Goal: Navigation & Orientation: Understand site structure

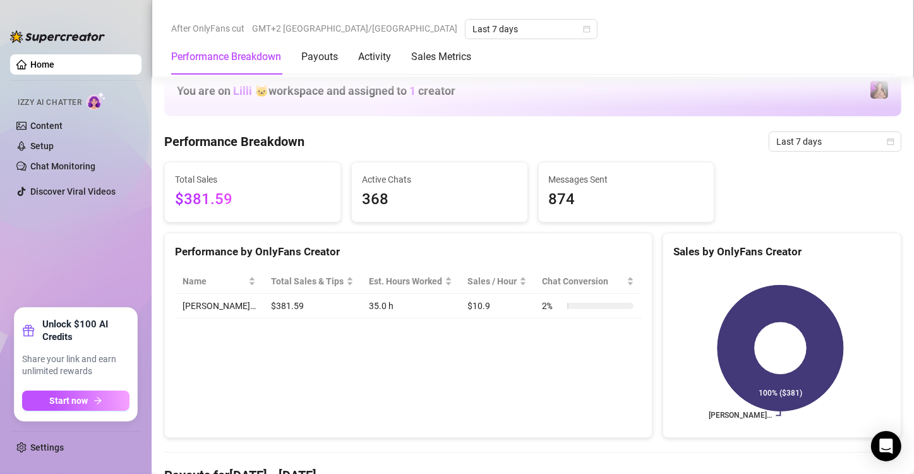
scroll to position [821, 0]
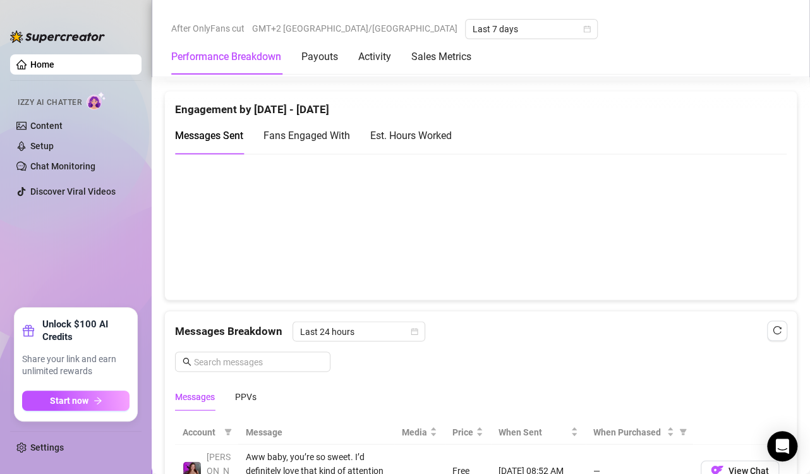
scroll to position [884, 0]
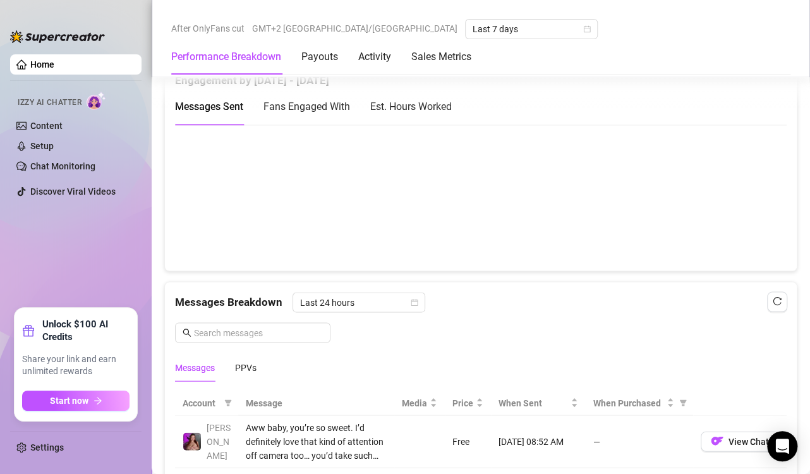
click at [742, 205] on canvas at bounding box center [475, 197] width 601 height 126
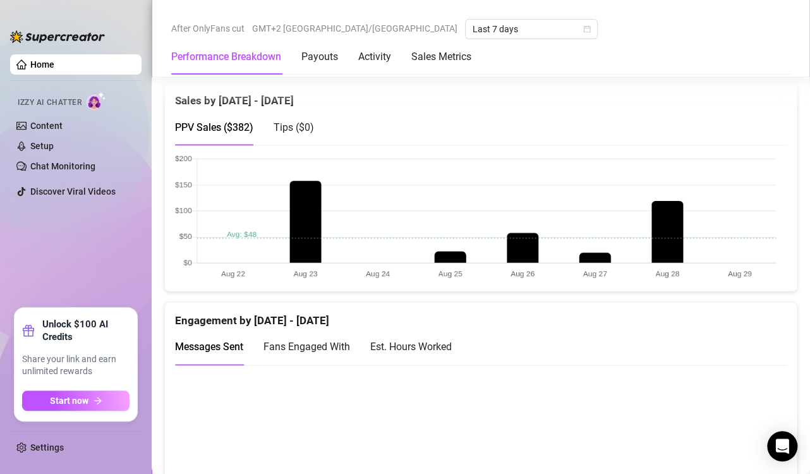
scroll to position [758, 0]
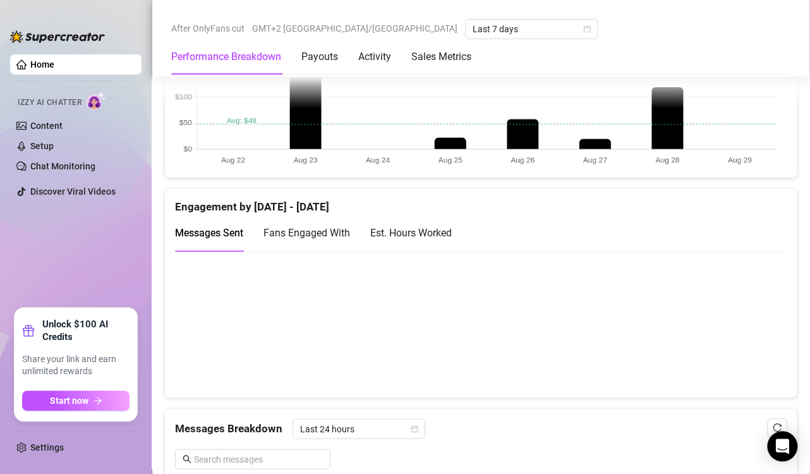
click at [740, 341] on canvas at bounding box center [475, 323] width 601 height 126
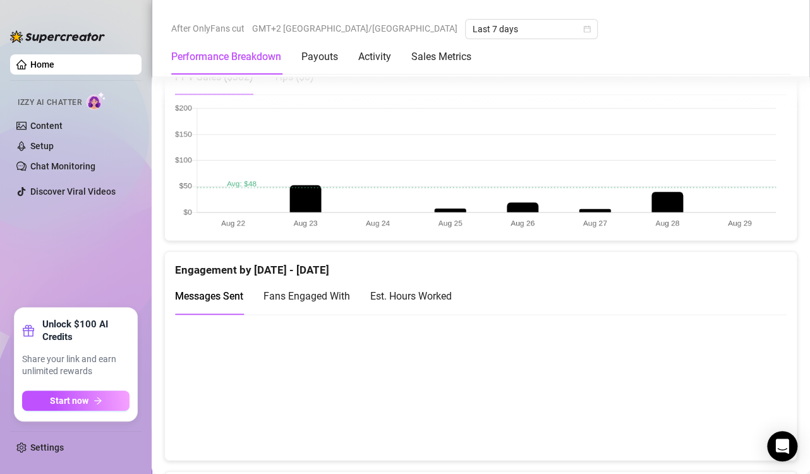
scroll to position [884, 0]
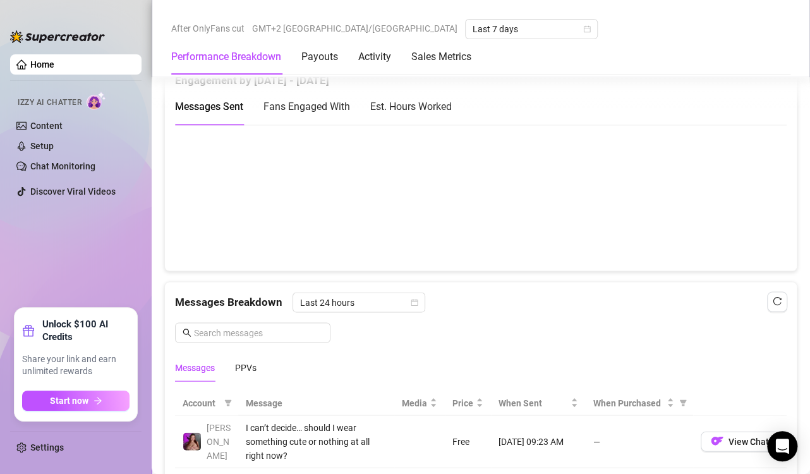
click at [742, 220] on canvas at bounding box center [475, 197] width 601 height 126
click at [742, 208] on canvas at bounding box center [475, 197] width 601 height 126
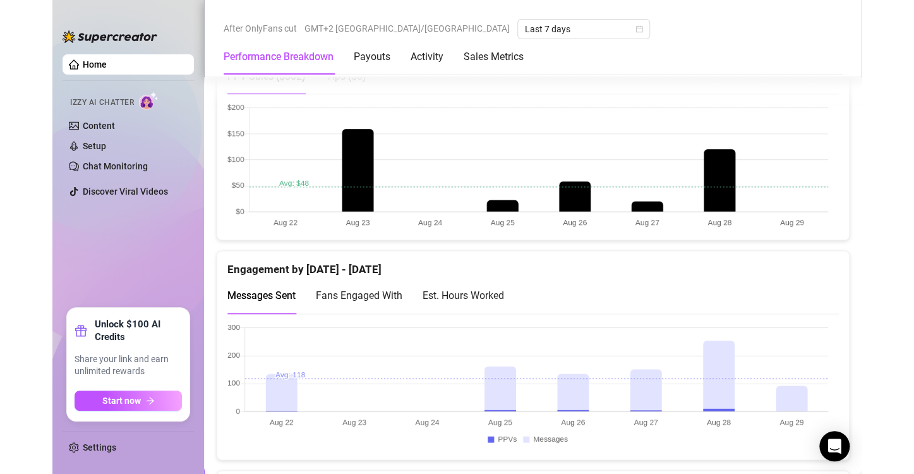
scroll to position [758, 0]
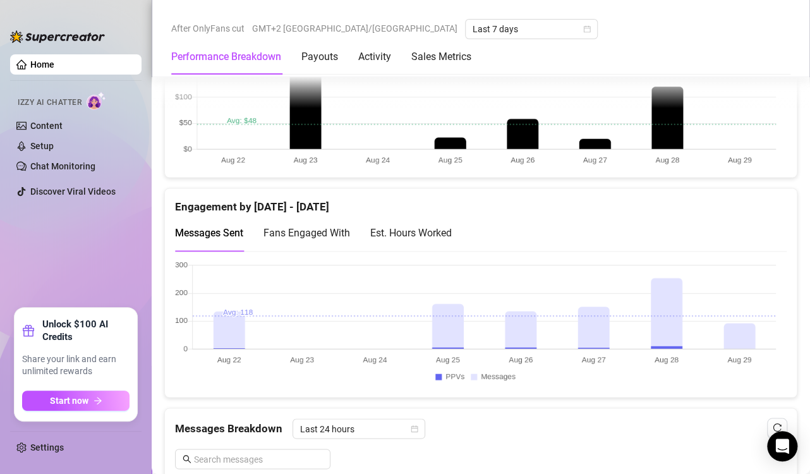
click at [737, 340] on canvas at bounding box center [475, 323] width 601 height 126
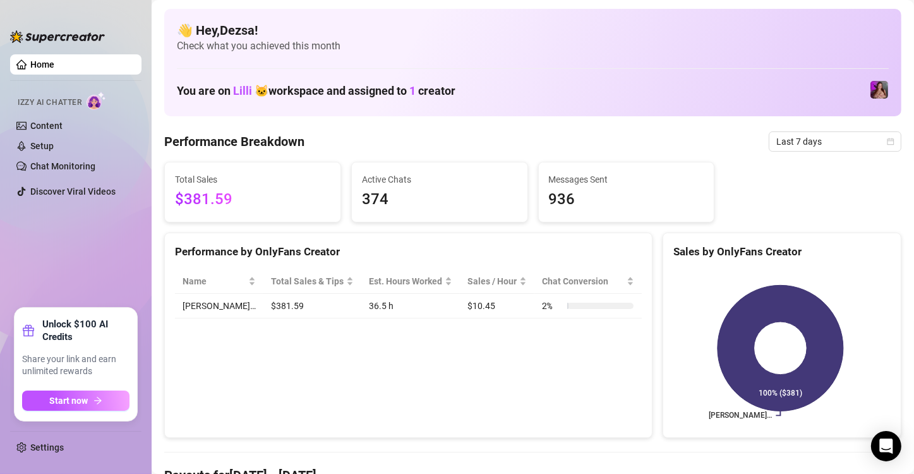
click at [44, 212] on ul "Home Izzy AI Chatter Content Setup Chat Monitoring Discover Viral Videos" at bounding box center [75, 175] width 131 height 253
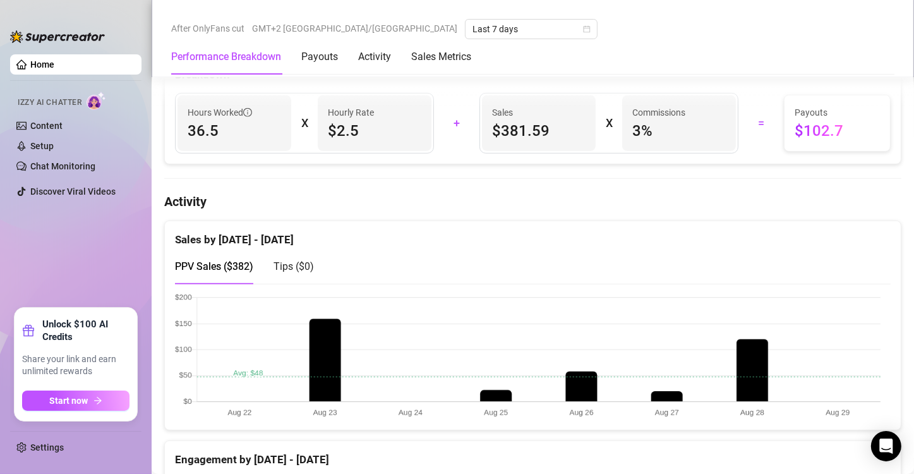
scroll to position [758, 0]
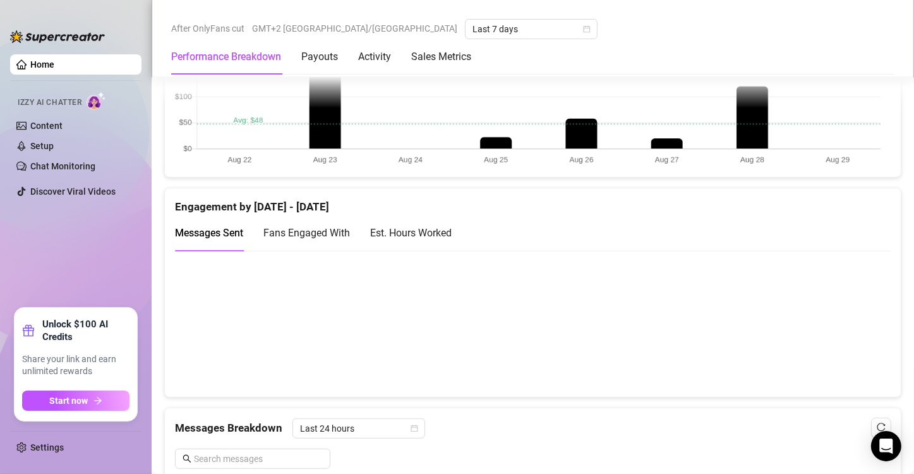
click at [843, 332] on canvas at bounding box center [528, 323] width 706 height 126
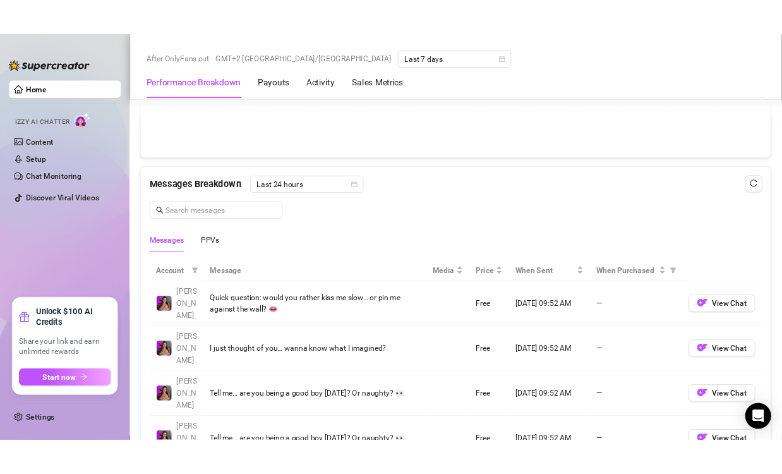
scroll to position [695, 0]
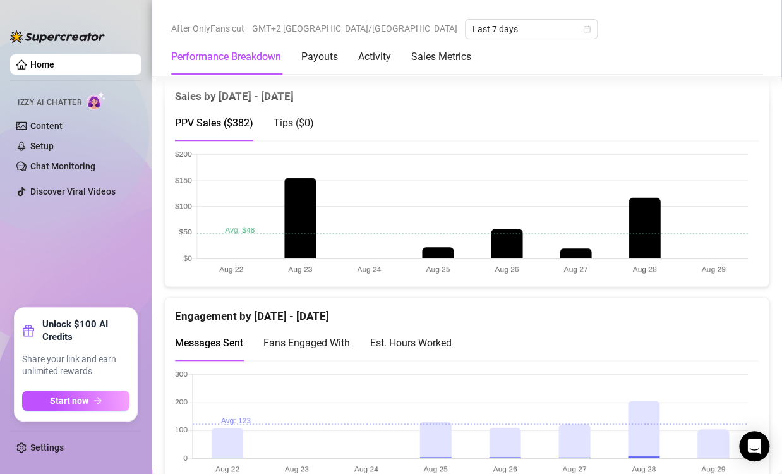
scroll to position [695, 0]
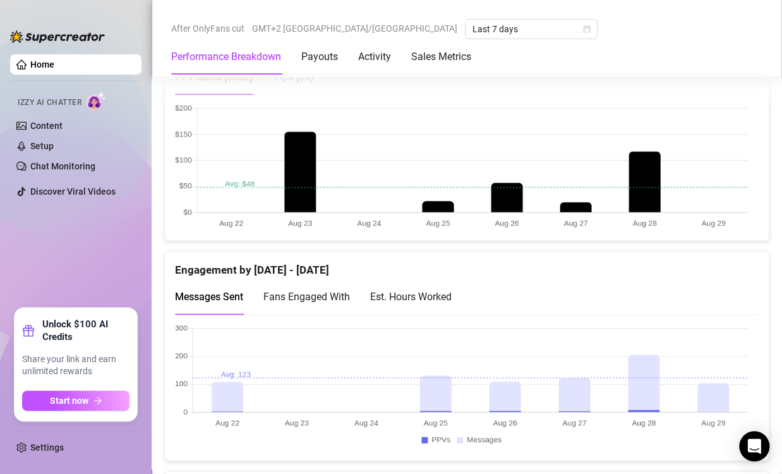
click at [712, 197] on canvas at bounding box center [461, 167] width 573 height 126
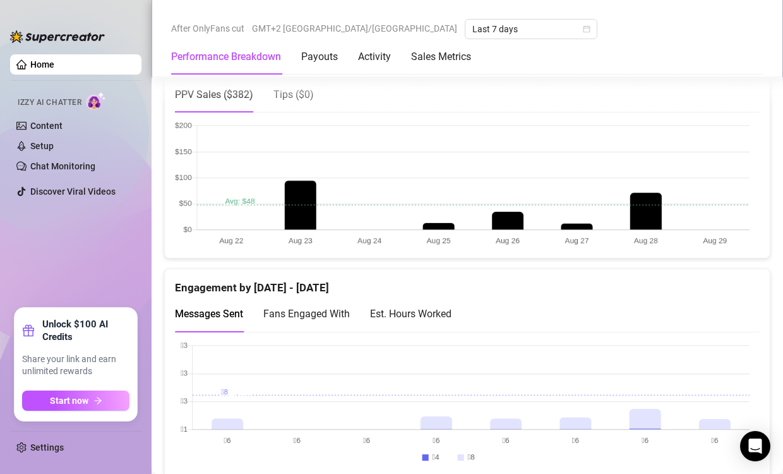
scroll to position [758, 0]
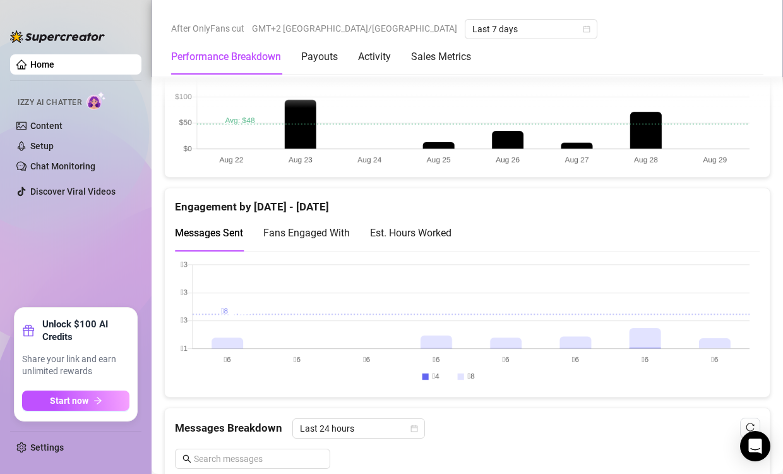
click at [708, 315] on canvas at bounding box center [462, 323] width 575 height 126
